Goal: Find specific page/section: Find specific page/section

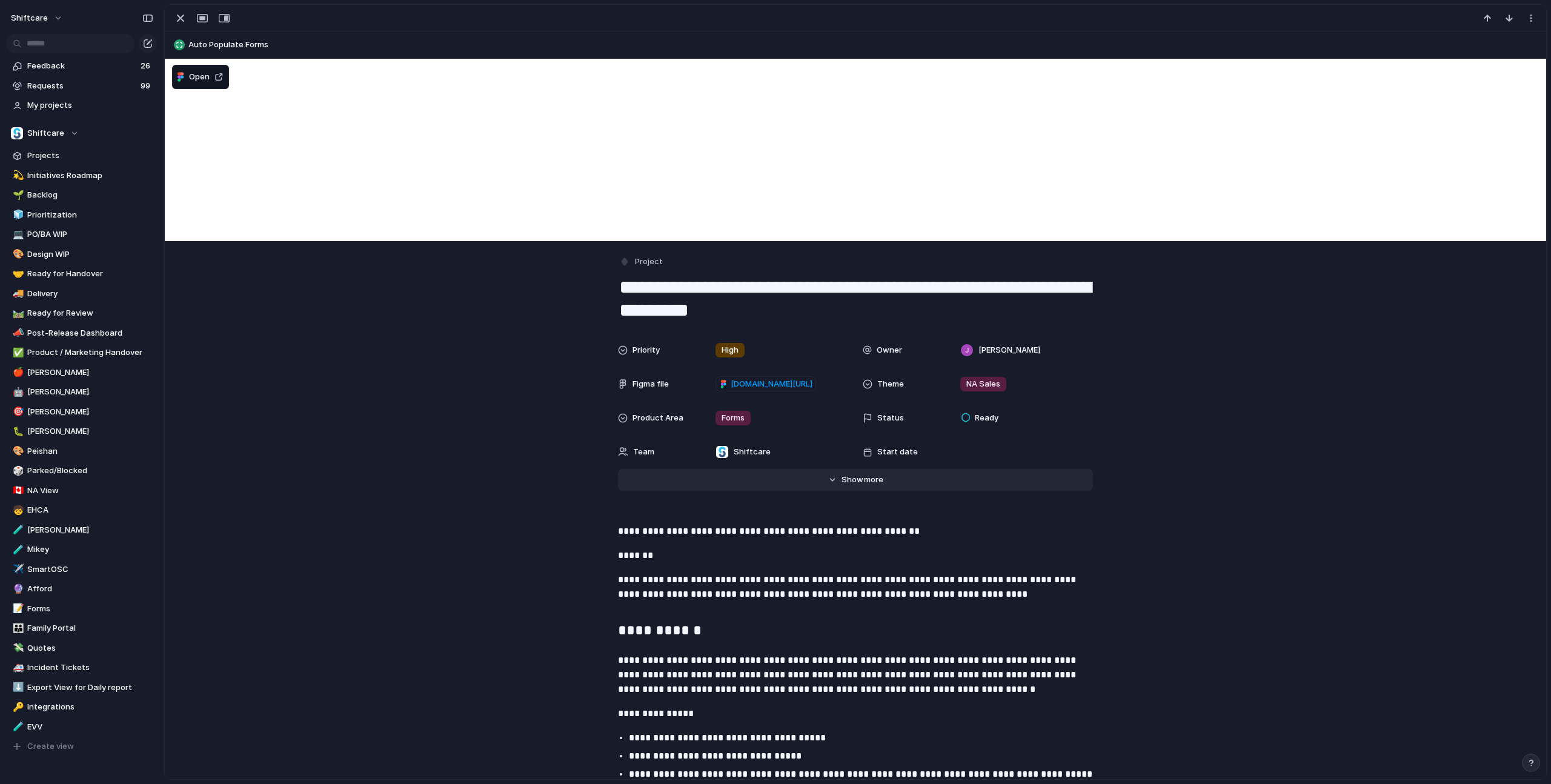
click at [852, 481] on span "Show" at bounding box center [852, 479] width 22 height 12
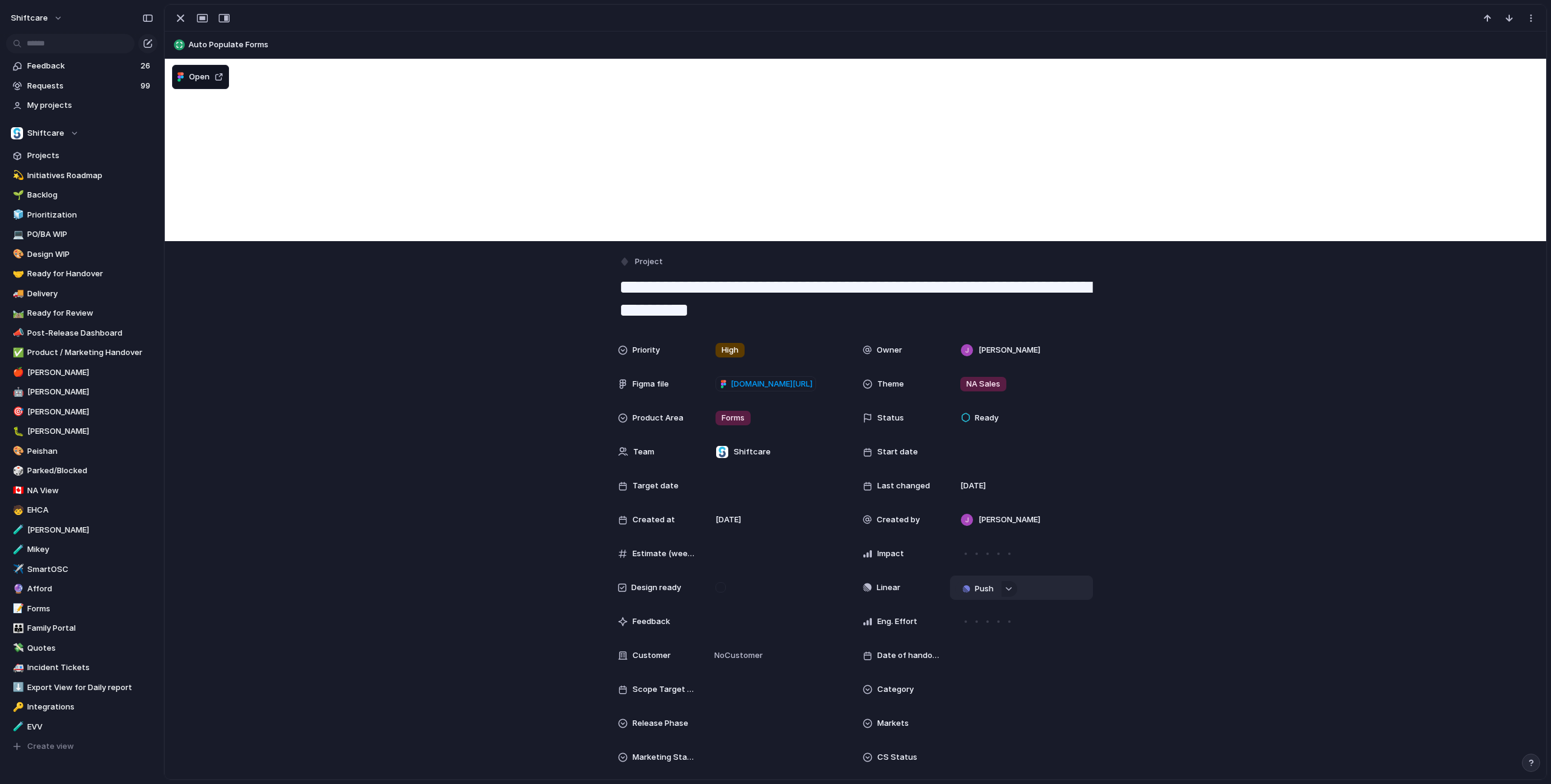
click at [987, 526] on span "Push" at bounding box center [985, 589] width 19 height 12
click at [985, 526] on li "Project" at bounding box center [980, 612] width 69 height 19
click at [1049, 526] on div "Priority High Owner [PERSON_NAME] Figma file [DOMAIN_NAME][URL] Theme NA Sales …" at bounding box center [856, 649] width 1353 height 623
click at [1049, 520] on div "Priority High Owner [PERSON_NAME] Figma file [DOMAIN_NAME][URL] Theme NA Sales …" at bounding box center [856, 649] width 1353 height 623
click at [1049, 526] on div "Priority High Owner [PERSON_NAME] Figma file [DOMAIN_NAME][URL] Theme NA Sales …" at bounding box center [856, 649] width 1353 height 623
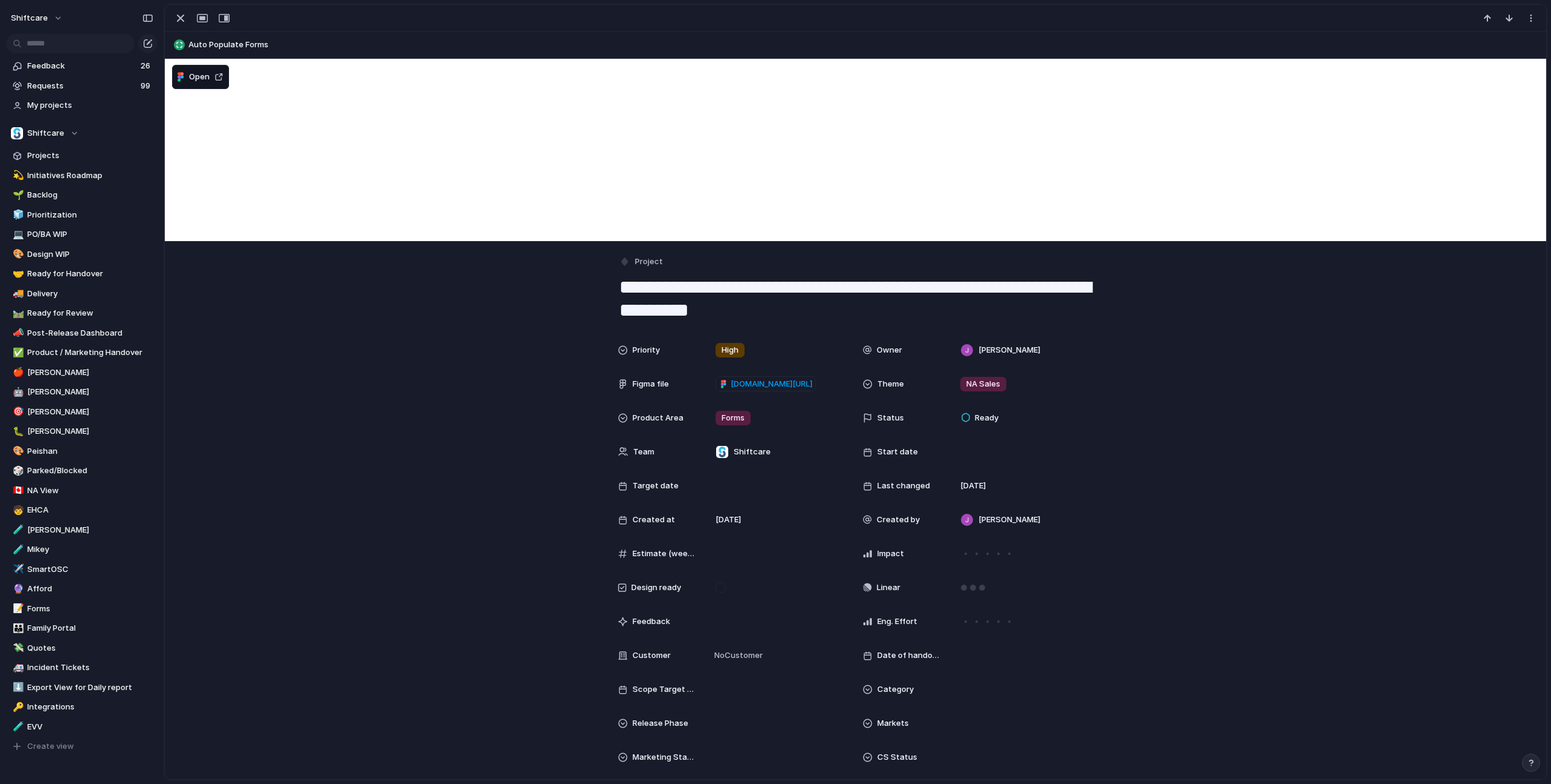
drag, startPoint x: 1317, startPoint y: 530, endPoint x: 1253, endPoint y: 535, distance: 64.2
click at [1049, 526] on div "Priority High Owner [PERSON_NAME] Figma file [DOMAIN_NAME][URL] Theme NA Sales …" at bounding box center [856, 649] width 1353 height 623
click at [1018, 526] on span "Shift-Related Forms - Auto-fill shift details against form submission" at bounding box center [1022, 587] width 80 height 12
